Goal: Check status: Check status

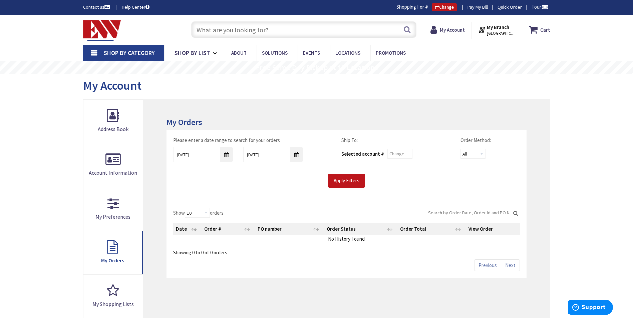
type input "Brandegee Ln, [GEOGRAPHIC_DATA], [GEOGRAPHIC_DATA]"
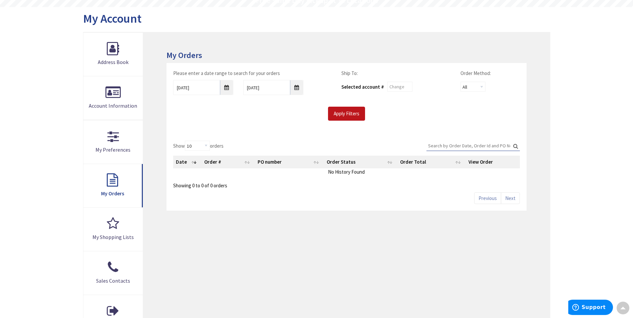
scroll to position [67, 0]
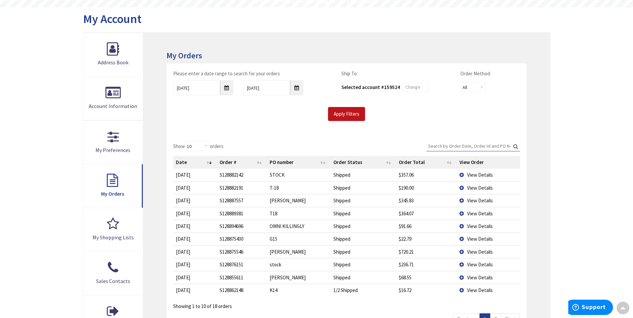
click at [473, 253] on span "View Details" at bounding box center [480, 252] width 26 height 6
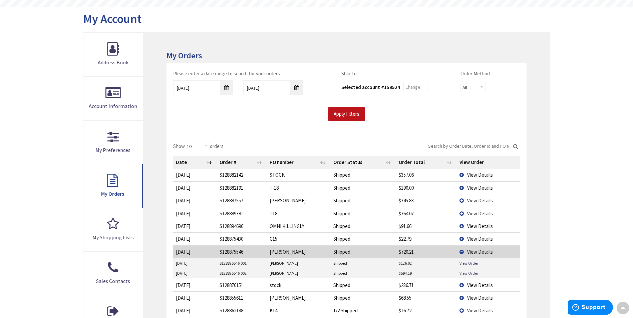
click at [471, 273] on link "View Order" at bounding box center [469, 274] width 19 height 6
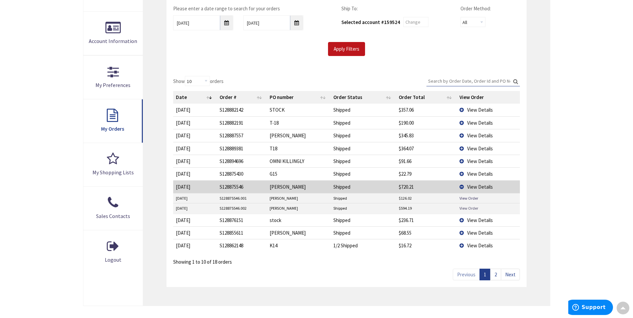
scroll to position [133, 0]
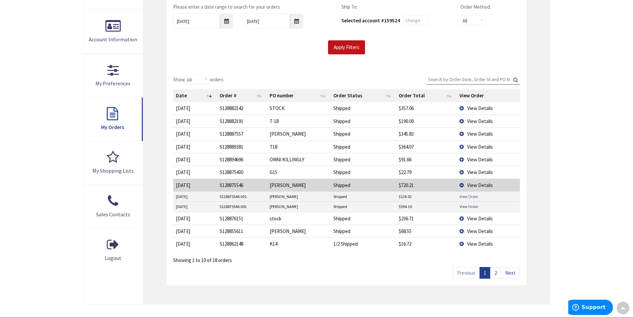
click at [468, 197] on link "View Order" at bounding box center [469, 197] width 19 height 6
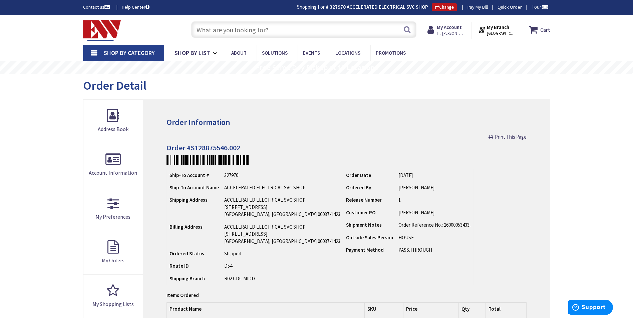
click at [231, 33] on input "text" at bounding box center [303, 29] width 225 height 17
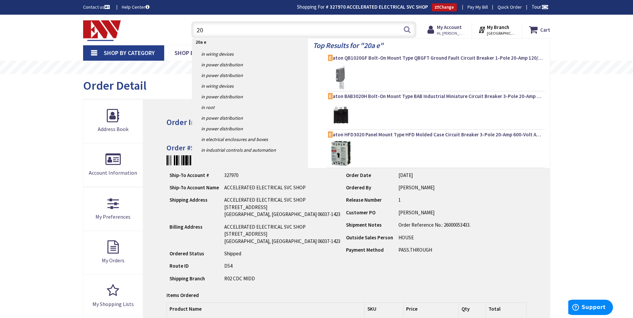
type input "2"
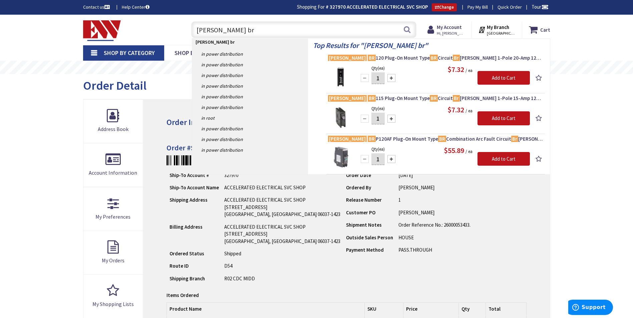
type input "[PERSON_NAME] br"
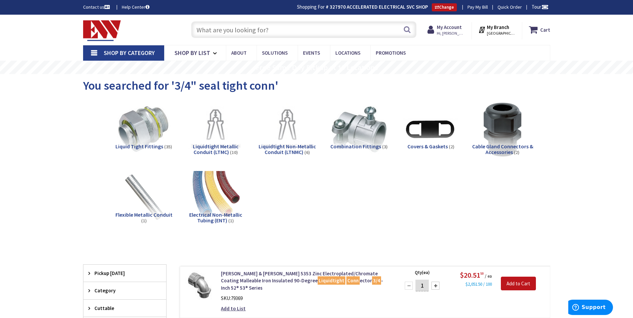
click at [239, 31] on input "text" at bounding box center [303, 29] width 225 height 17
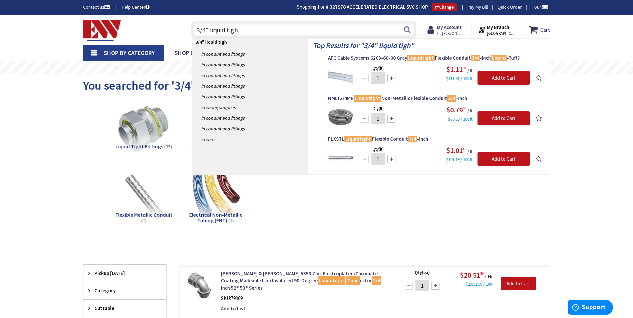
drag, startPoint x: 254, startPoint y: 26, endPoint x: 209, endPoint y: 31, distance: 45.9
click at [209, 31] on input "3/4" liquid tigh" at bounding box center [303, 29] width 225 height 17
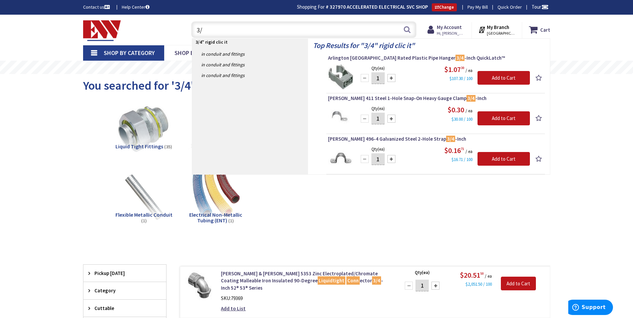
type input "3"
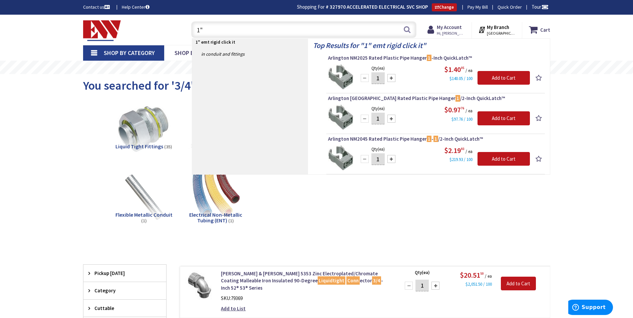
type input "1"
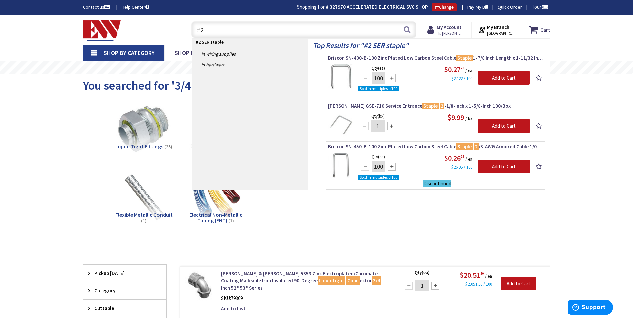
type input "#"
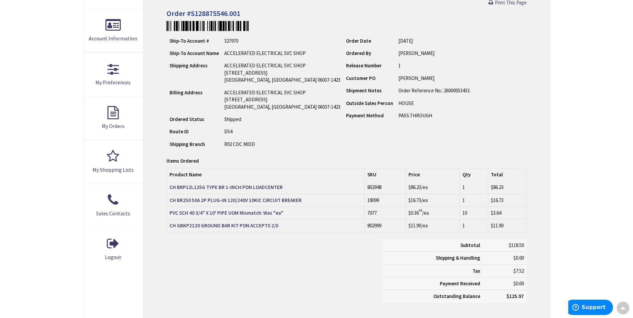
scroll to position [134, 0]
click at [309, 240] on div "Subtotal $118.50 Shipping & Handling $0.00 Tax $7.52 Payment Received" at bounding box center [347, 274] width 370 height 70
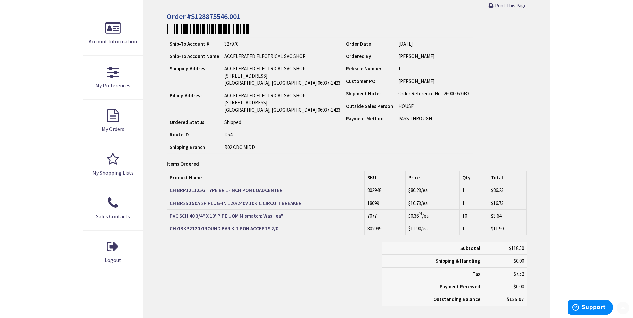
scroll to position [167, 0]
